Goal: Task Accomplishment & Management: Use online tool/utility

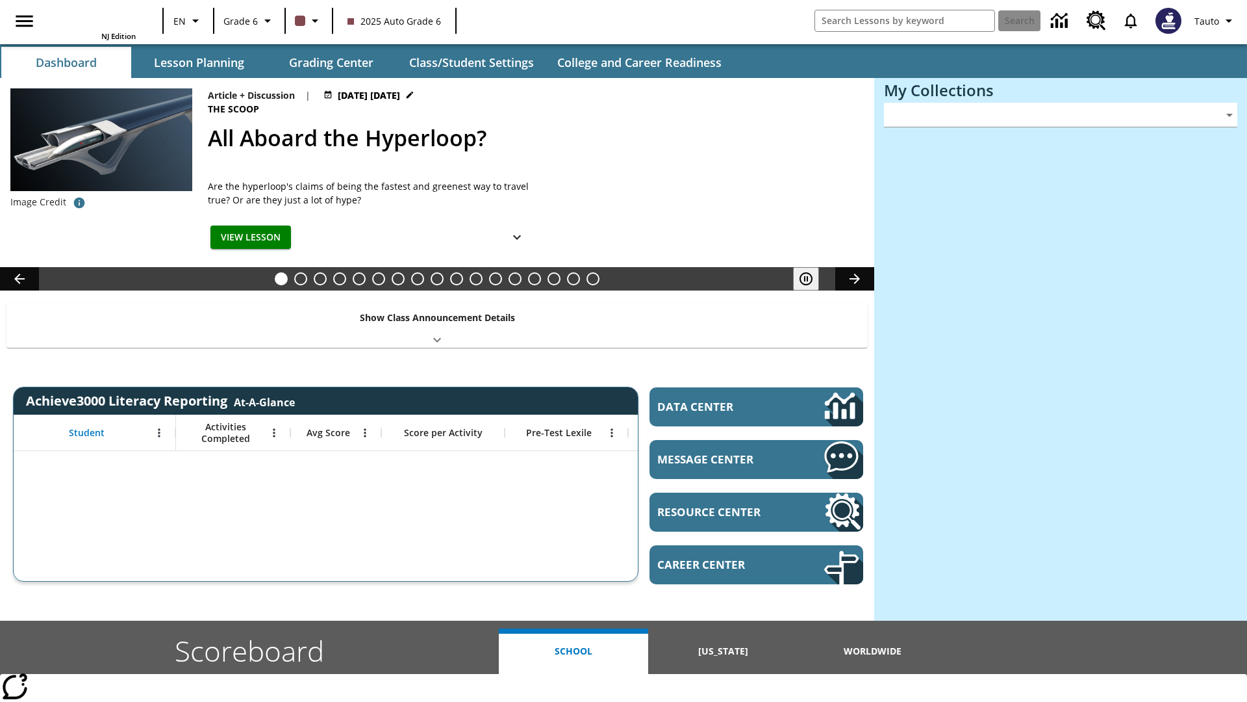
type input "-1"
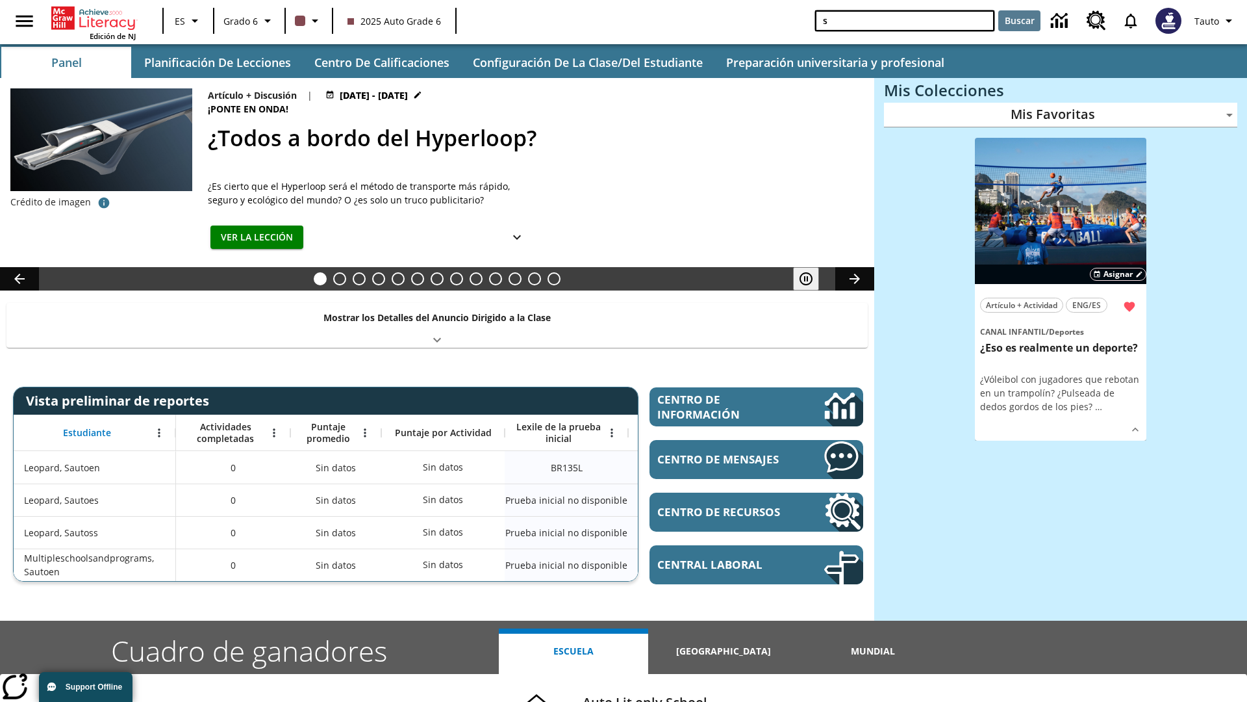
type input "s"
click at [1019, 21] on button "Buscar" at bounding box center [1020, 20] width 42 height 21
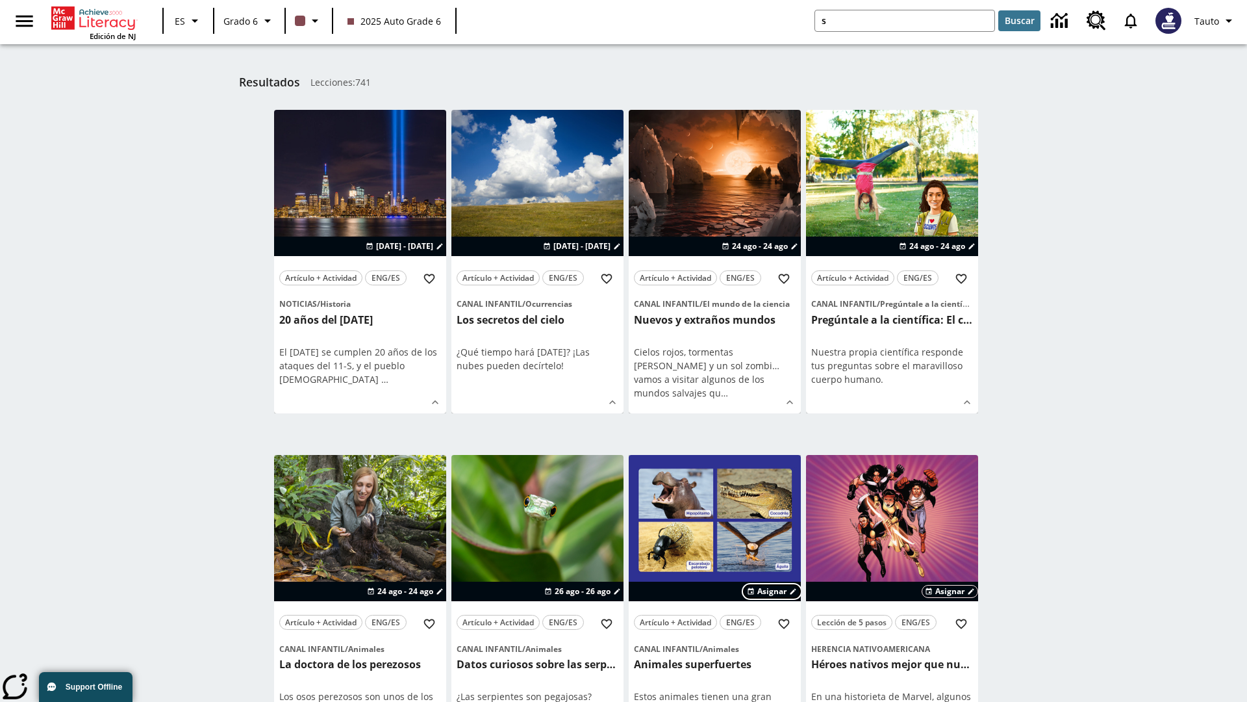
click at [773, 591] on span "Asignar" at bounding box center [772, 591] width 29 height 12
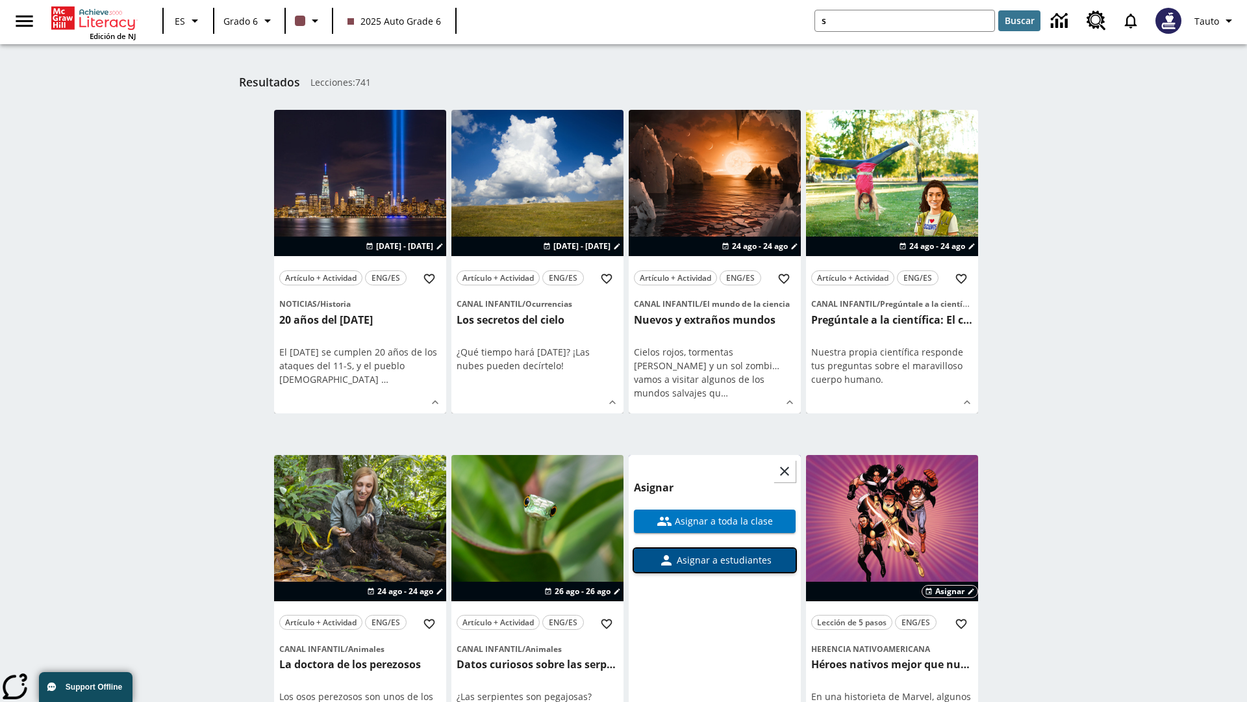
click at [715, 559] on span "Asignar a estudiantes" at bounding box center [722, 560] width 97 height 14
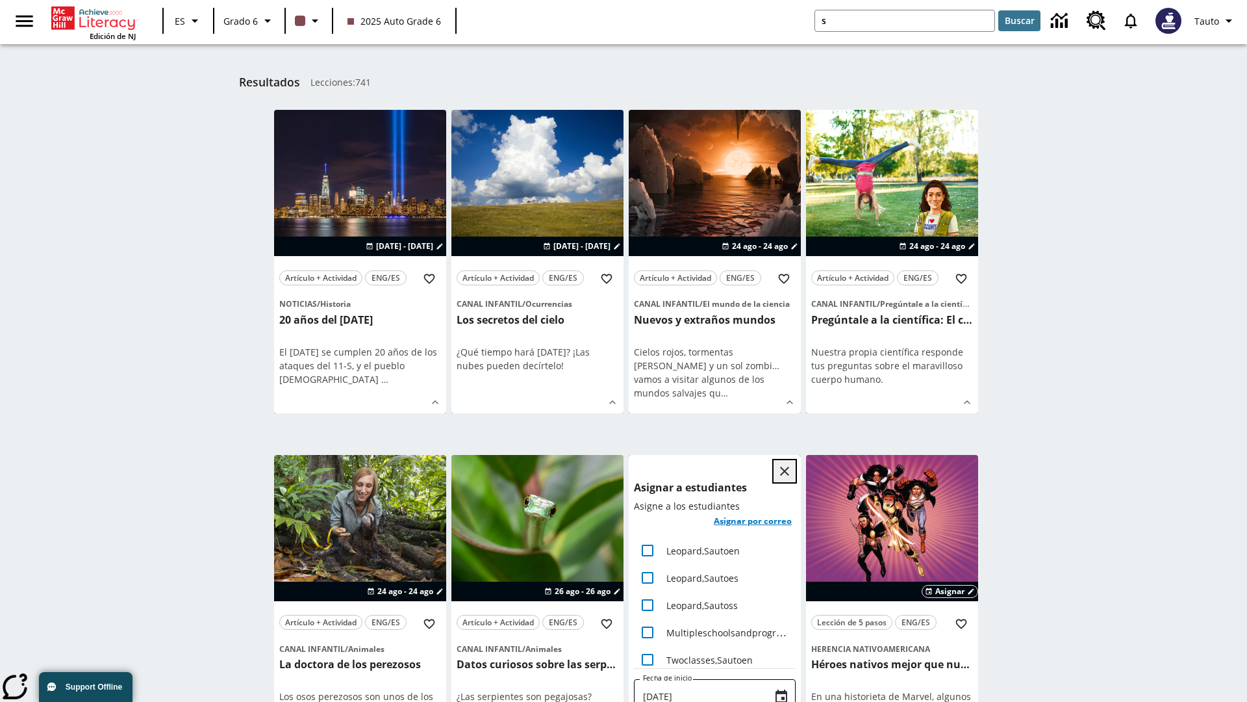
click at [785, 470] on icon "Cerrar" at bounding box center [784, 471] width 9 height 9
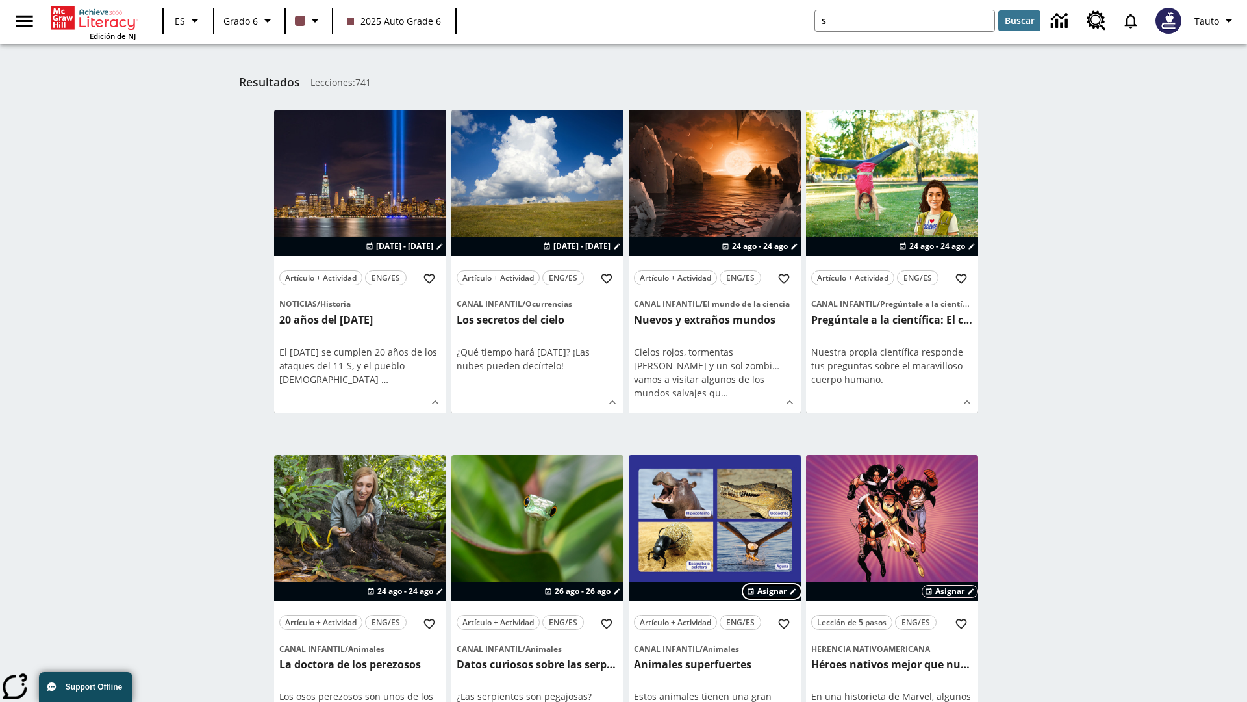
click at [773, 591] on span "Asignar" at bounding box center [772, 591] width 29 height 12
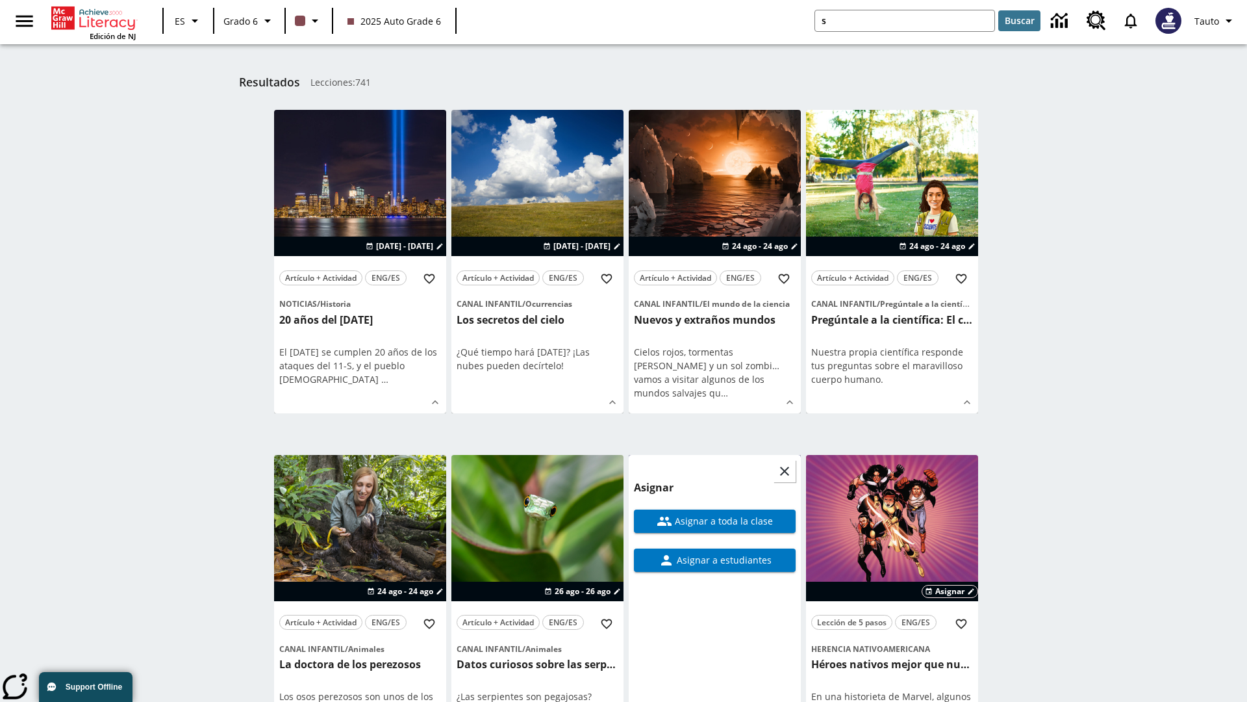
scroll to position [509, 0]
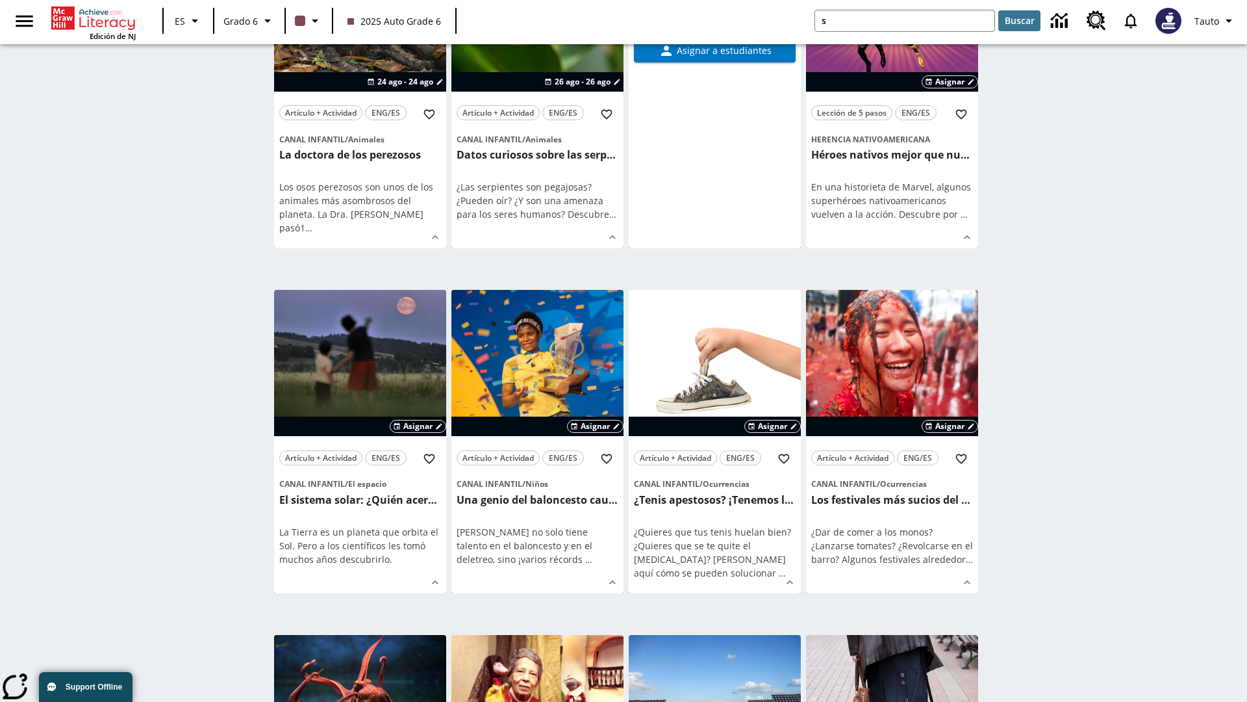
click at [715, 18] on span "Asignar a toda la clase" at bounding box center [722, 12] width 101 height 14
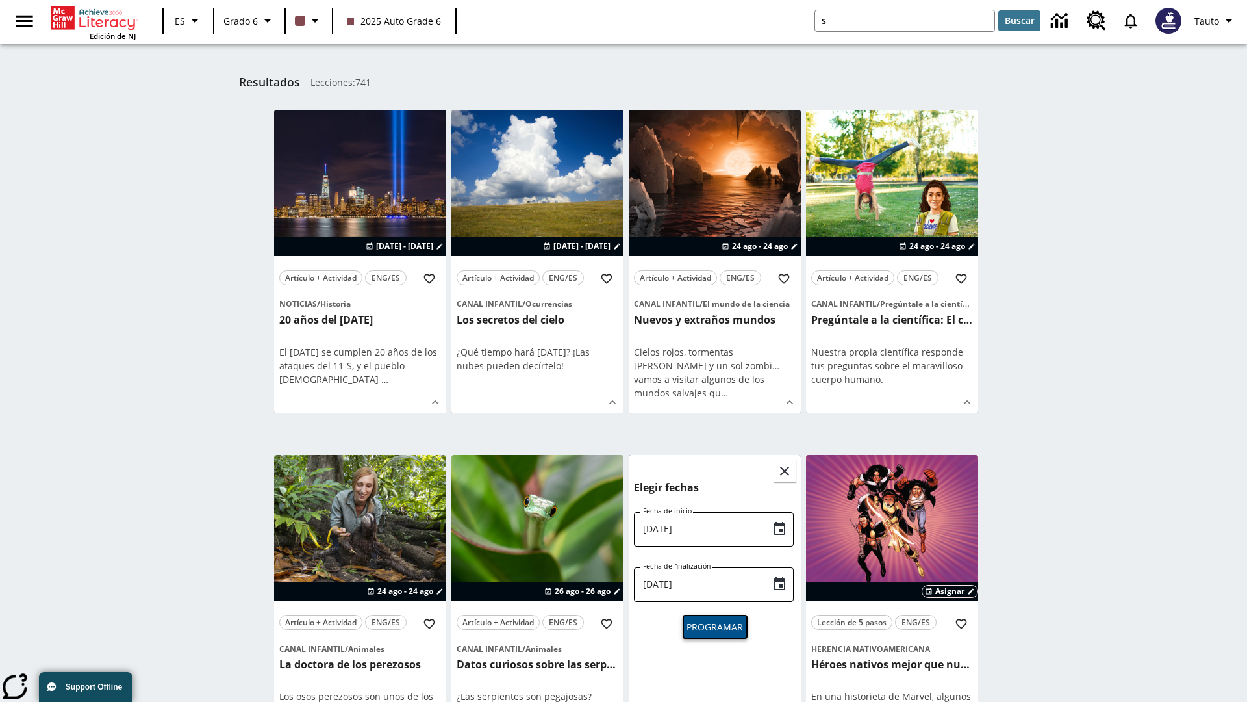
click at [715, 625] on span "Programar" at bounding box center [715, 627] width 57 height 14
